Goal: Transaction & Acquisition: Obtain resource

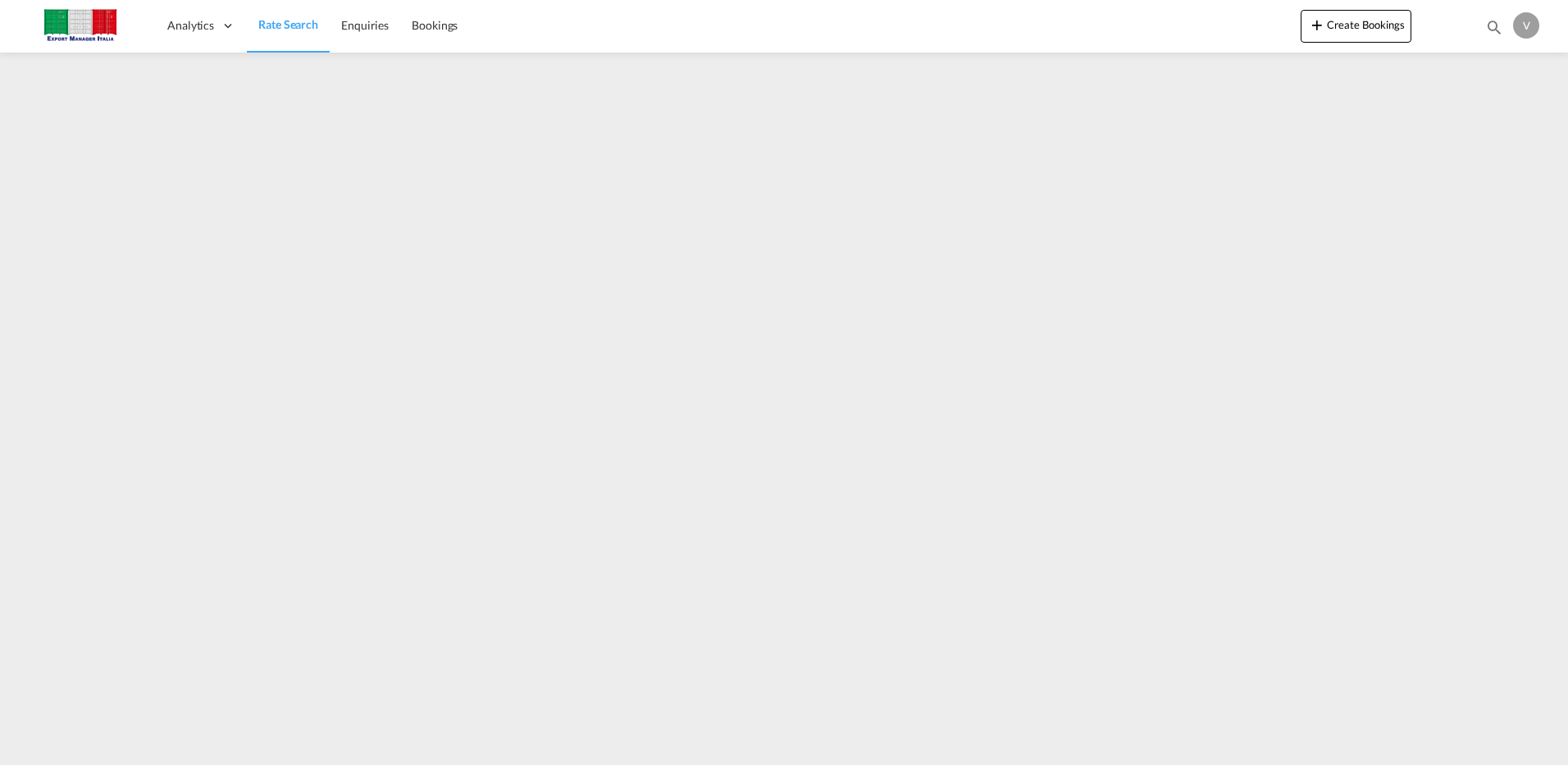
click at [292, 25] on span "Rate Search" at bounding box center [288, 24] width 60 height 14
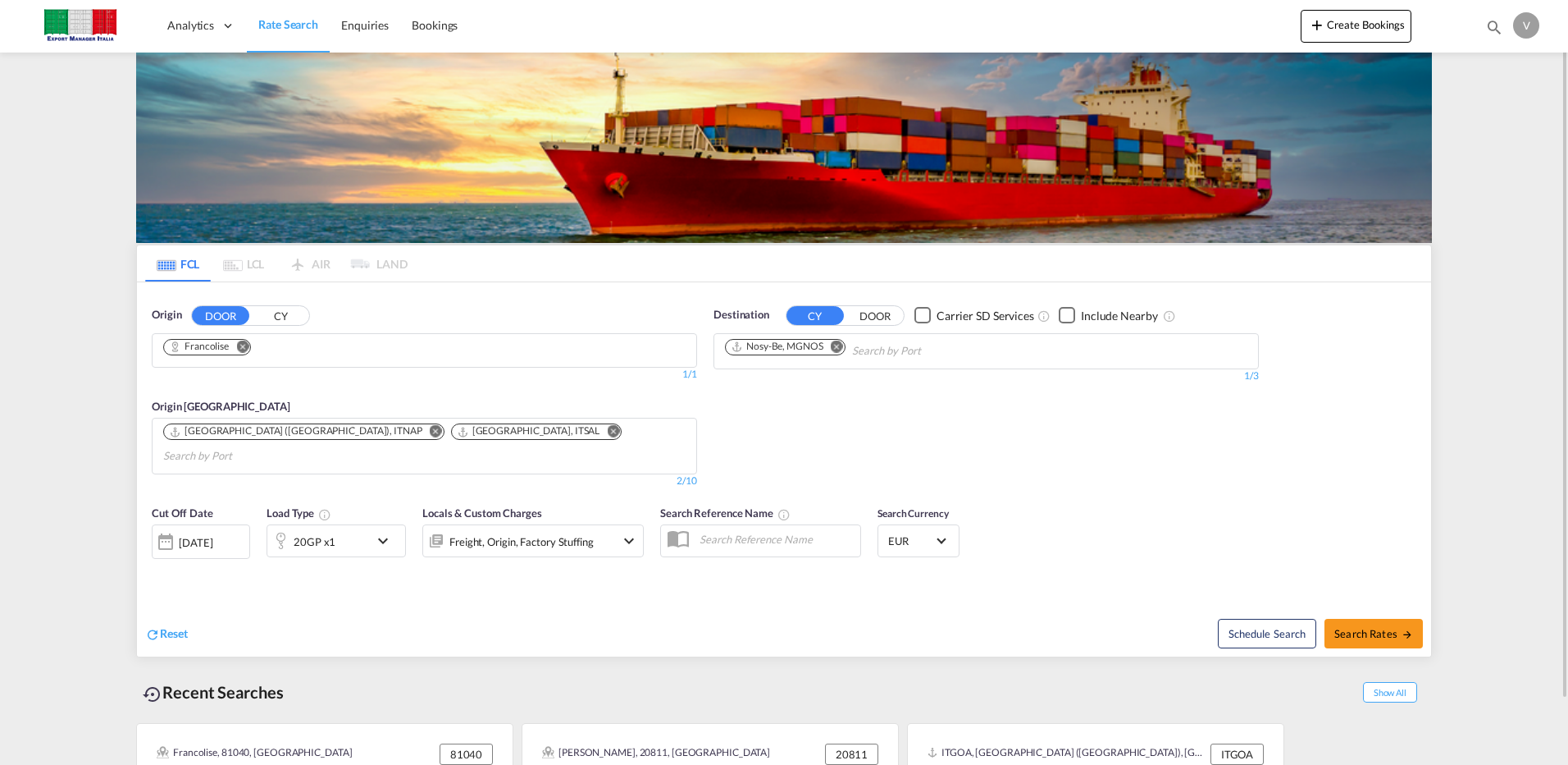
click at [841, 346] on md-icon "Remove" at bounding box center [837, 346] width 13 height 13
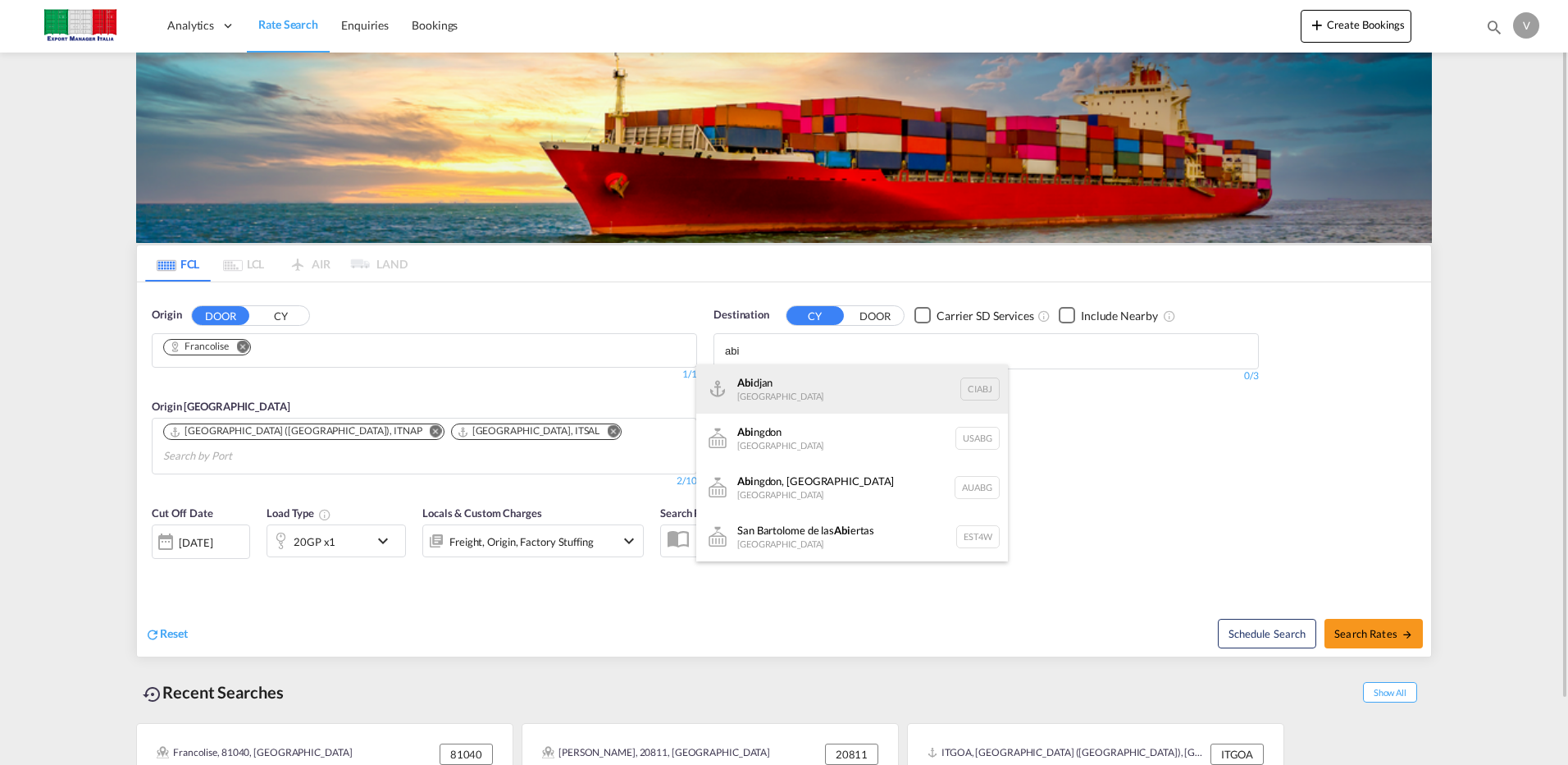
type input "abi"
click at [776, 380] on div "Abi djan [GEOGRAPHIC_DATA] CIABJ" at bounding box center [852, 389] width 312 height 49
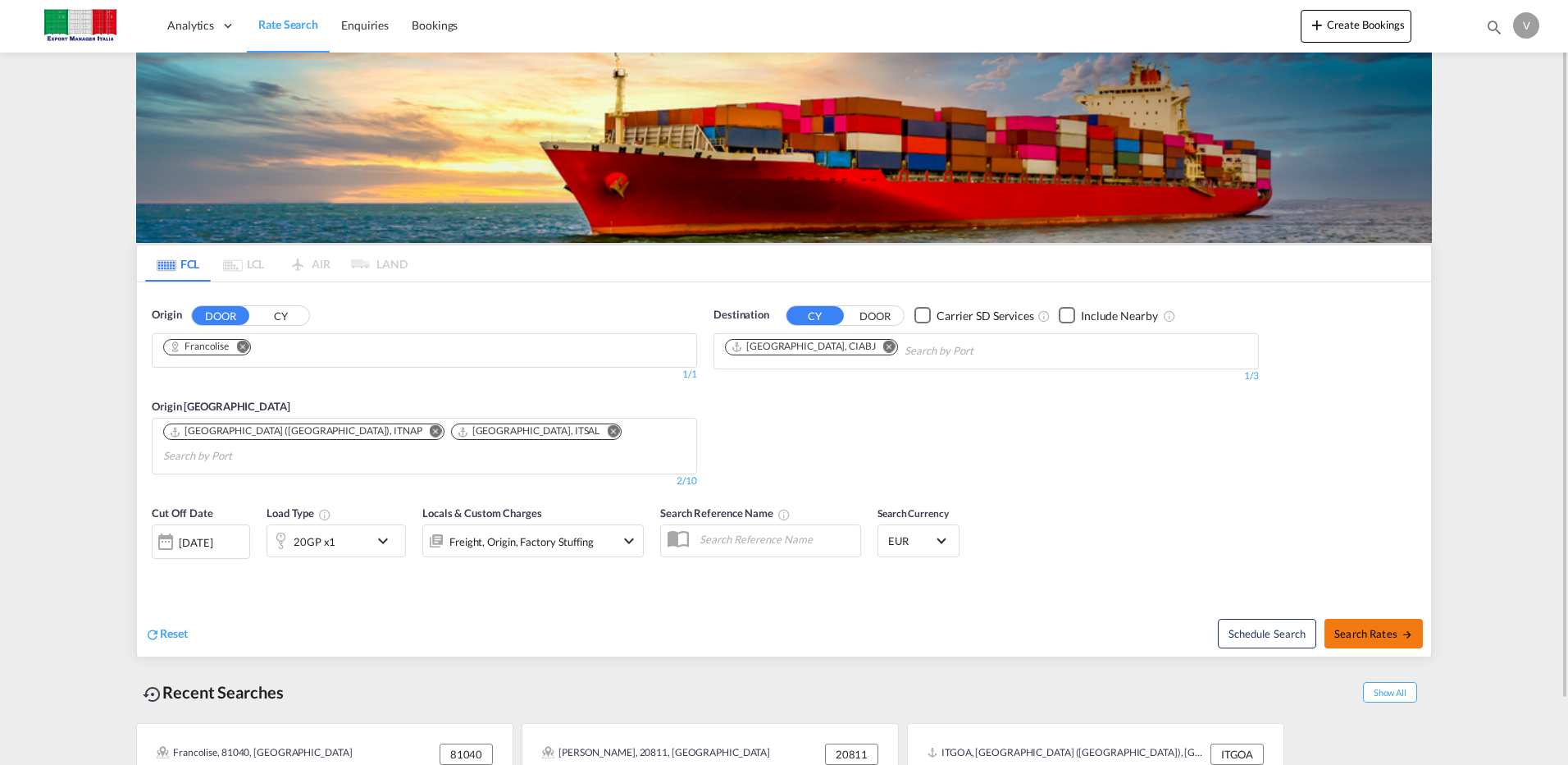
click at [1365, 627] on span "Search Rates" at bounding box center [1373, 633] width 79 height 13
type input "Francolise to CIABJ / [DATE]"
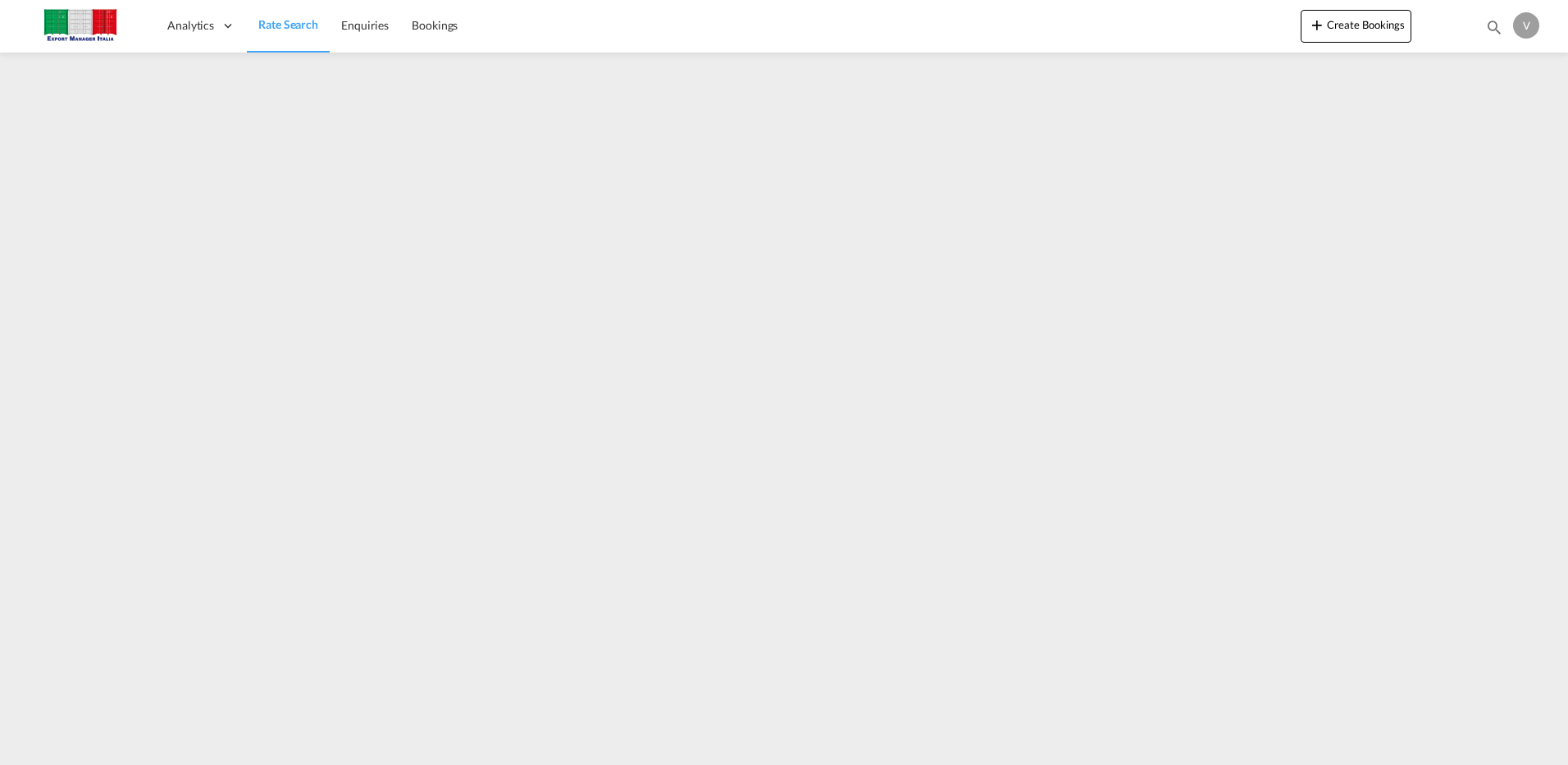
drag, startPoint x: 294, startPoint y: 29, endPoint x: 552, endPoint y: 51, distance: 258.9
click at [294, 29] on span "Rate Search" at bounding box center [288, 24] width 60 height 14
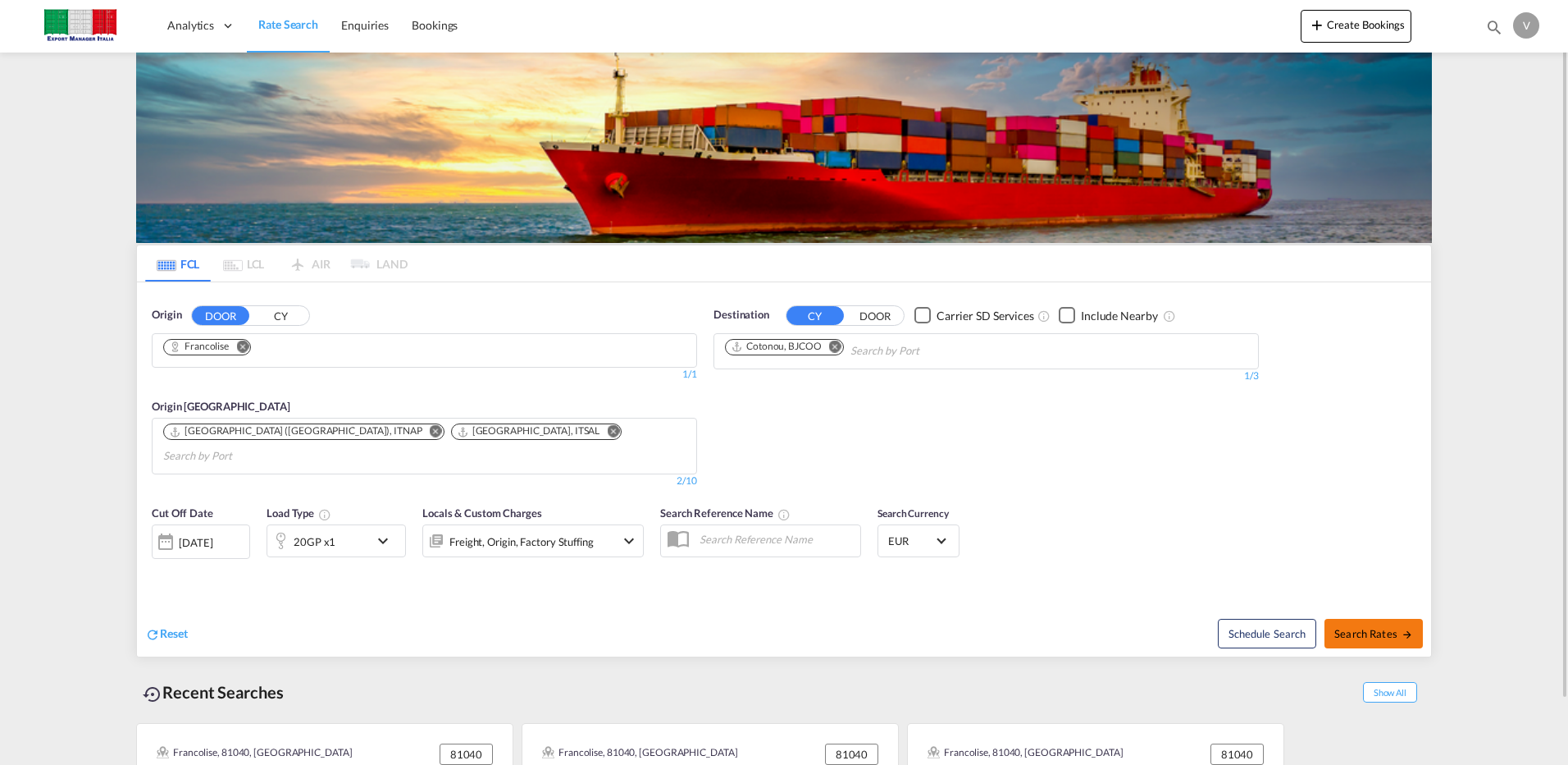
click at [1370, 627] on span "Search Rates" at bounding box center [1373, 633] width 79 height 13
type input "Francolise to BJCOO / [DATE]"
